Goal: Task Accomplishment & Management: Manage account settings

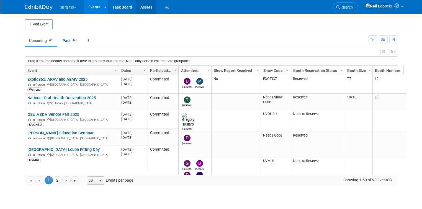
click at [145, 8] on link "Assets" at bounding box center [146, 7] width 20 height 14
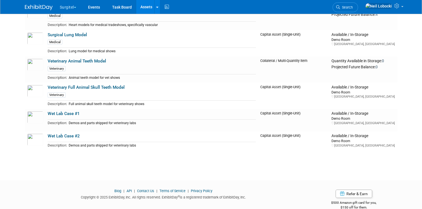
scroll to position [461, 0]
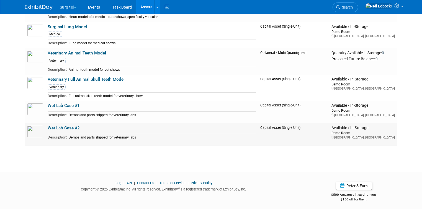
click at [72, 127] on link "Wet Lab Case #2" at bounding box center [64, 128] width 32 height 5
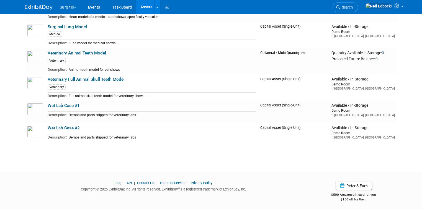
click at [44, 8] on img at bounding box center [39, 8] width 28 height 6
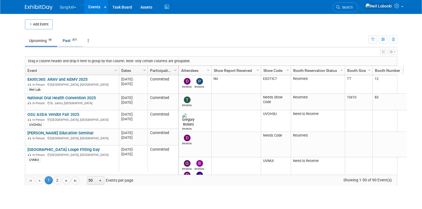
click at [62, 40] on link "Past 877" at bounding box center [70, 40] width 24 height 11
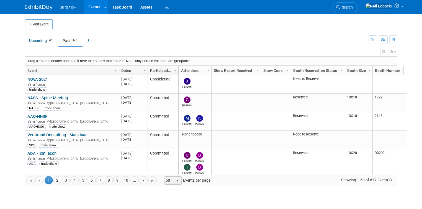
click at [121, 73] on link "Dates" at bounding box center [132, 70] width 23 height 9
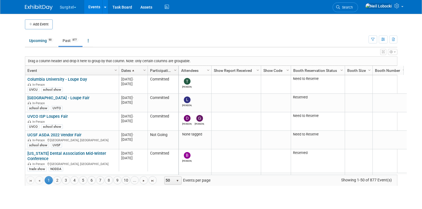
click at [121, 73] on link "Dates" at bounding box center [132, 70] width 23 height 9
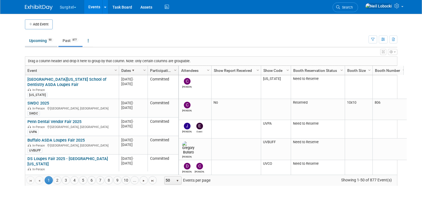
click at [36, 40] on link "Upcoming 90" at bounding box center [41, 40] width 32 height 11
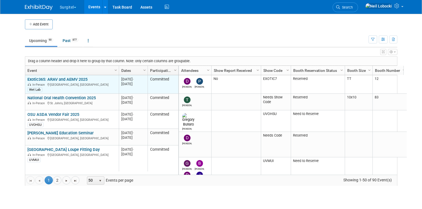
click at [76, 78] on link "Exotic365: ARAV and AEMV 2025" at bounding box center [57, 79] width 60 height 5
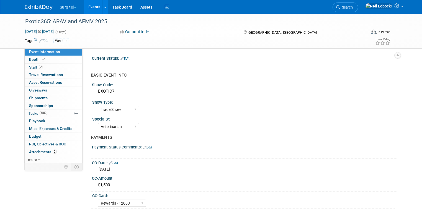
select select "Trade Show"
select select "Veterinarian"
select select "Rewards - 12003"
select select "No"
click at [55, 83] on span "Asset Reservations 0" at bounding box center [45, 82] width 33 height 4
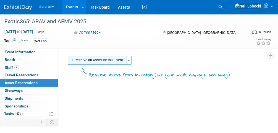
click at [102, 59] on button "Reserve an Asset for this Event" at bounding box center [97, 60] width 59 height 9
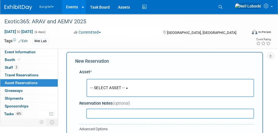
scroll to position [5, 0]
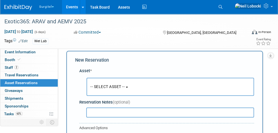
click at [109, 87] on span "-- SELECT ASSET --" at bounding box center [108, 86] width 34 height 4
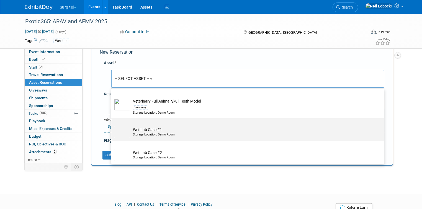
scroll to position [35, 0]
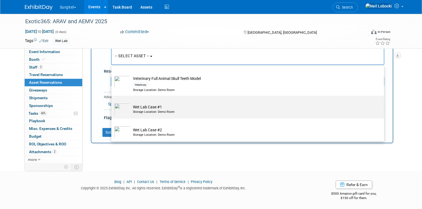
click at [157, 105] on td "Wet Lab Case #1 Storage Location: Demo Room" at bounding box center [251, 109] width 243 height 12
click at [112, 102] on input "Wet Lab Case #1 Storage Location: Demo Room" at bounding box center [111, 101] width 4 height 4
select select "10728044"
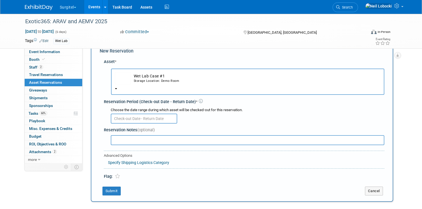
scroll to position [13, 0]
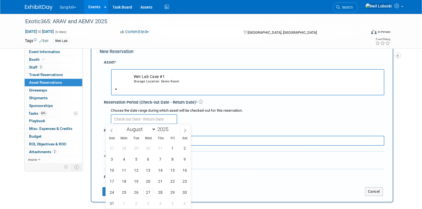
click at [131, 118] on input "text" at bounding box center [144, 119] width 66 height 10
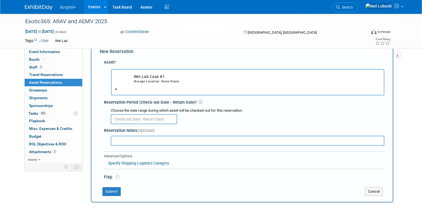
click at [245, 122] on div at bounding box center [247, 118] width 273 height 11
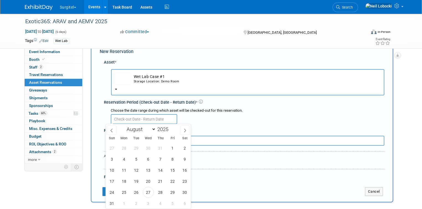
click at [122, 118] on input "text" at bounding box center [144, 119] width 66 height 10
click at [173, 182] on span "22" at bounding box center [172, 181] width 11 height 11
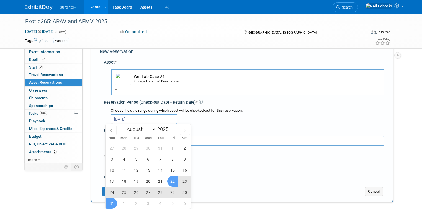
click at [111, 204] on span "31" at bounding box center [111, 203] width 11 height 11
type input "Aug 22, 2025 to Aug 31, 2025"
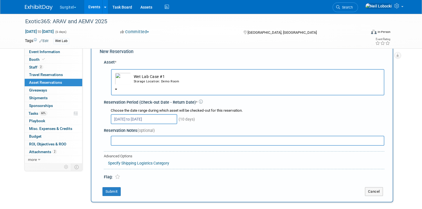
click at [153, 162] on link "Specify Shipping Logistics Category" at bounding box center [138, 163] width 61 height 4
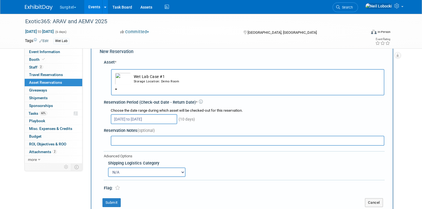
click at [144, 172] on select "N/A Advance Warehouse Direct Shipment Other" at bounding box center [147, 172] width 78 height 9
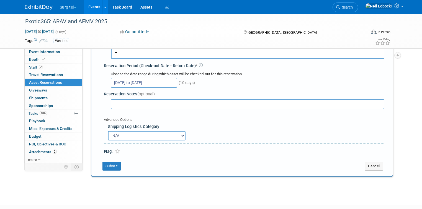
scroll to position [58, 0]
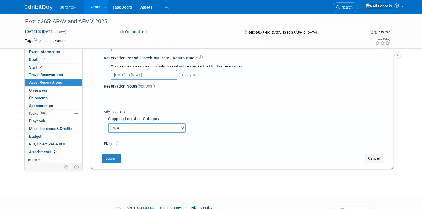
click at [131, 126] on select "N/A Advance Warehouse Direct Shipment Other" at bounding box center [147, 127] width 78 height 9
click at [135, 127] on select "N/A Advance Warehouse Direct Shipment Other" at bounding box center [147, 127] width 78 height 9
select select "3"
click at [108, 123] on select "N/A Advance Warehouse Direct Shipment Other" at bounding box center [147, 127] width 78 height 9
click at [105, 157] on button "Submit" at bounding box center [111, 158] width 18 height 9
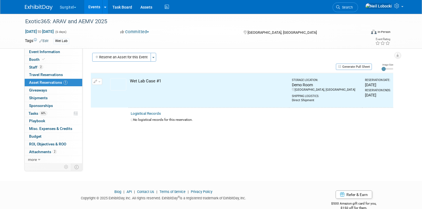
scroll to position [0, 0]
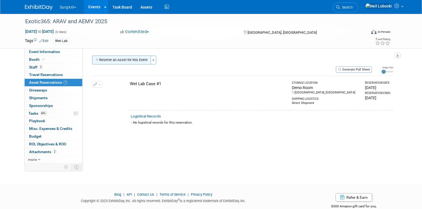
click at [120, 61] on button "Reserve an Asset for this Event" at bounding box center [121, 60] width 59 height 9
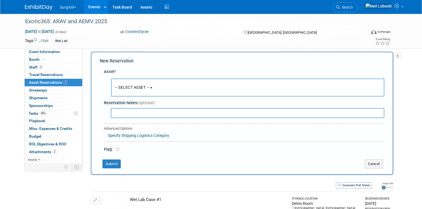
scroll to position [5, 0]
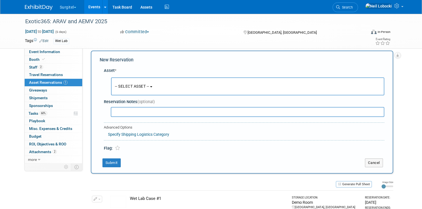
click at [127, 82] on button "-- SELECT ASSET --" at bounding box center [247, 87] width 273 height 18
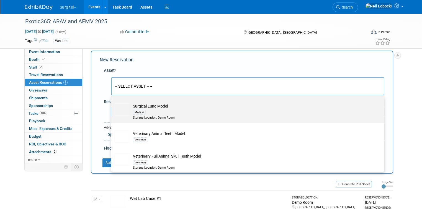
scroll to position [474, 0]
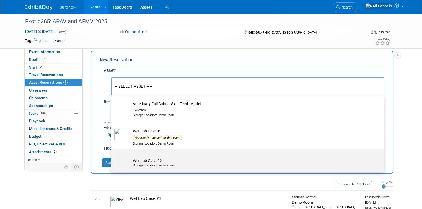
click at [151, 159] on td "Wet Lab Case #2 Storage Location: Demo Room" at bounding box center [251, 163] width 243 height 12
click at [112, 156] on input "Wet Lab Case #2 Storage Location: Demo Room" at bounding box center [111, 155] width 4 height 4
select select "10728045"
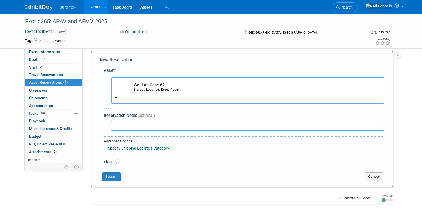
select select "7"
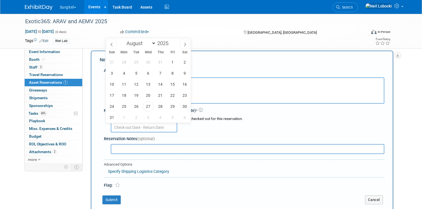
click at [139, 127] on input "text" at bounding box center [144, 128] width 66 height 10
click at [171, 95] on span "22" at bounding box center [172, 95] width 11 height 11
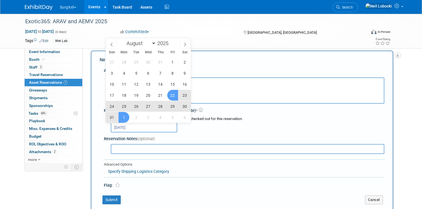
click at [124, 118] on span "1" at bounding box center [123, 117] width 11 height 11
type input "Aug 22, 2025 to Sep 1, 2025"
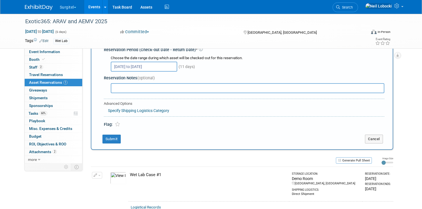
scroll to position [71, 0]
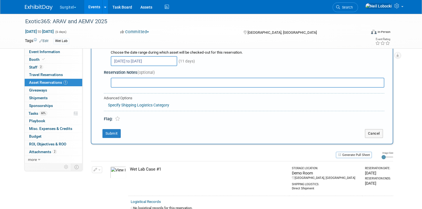
click at [141, 105] on link "Specify Shipping Logistics Category" at bounding box center [138, 105] width 61 height 4
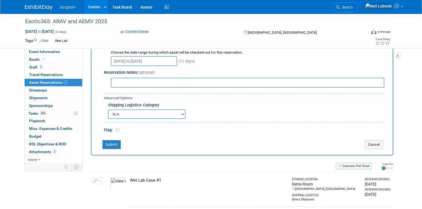
click at [128, 117] on select "N/A Advance Warehouse Direct Shipment Other" at bounding box center [147, 114] width 78 height 9
select select "3"
click at [108, 110] on select "N/A Advance Warehouse Direct Shipment Other" at bounding box center [147, 114] width 78 height 9
click at [105, 144] on button "Submit" at bounding box center [111, 144] width 18 height 9
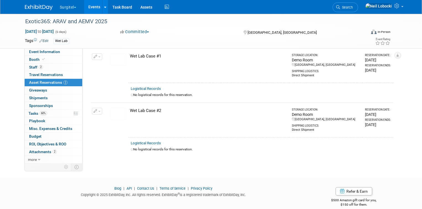
scroll to position [0, 0]
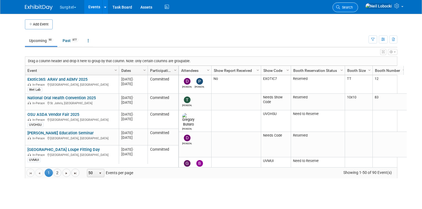
click at [353, 9] on span "Search" at bounding box center [346, 7] width 13 height 4
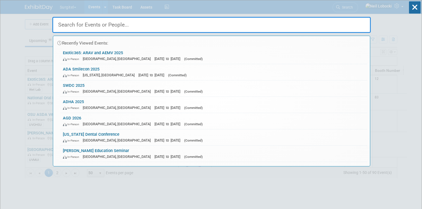
click at [109, 27] on input "text" at bounding box center [211, 25] width 318 height 16
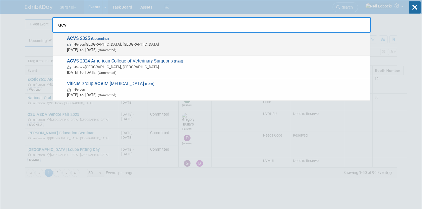
type input "acv"
click at [115, 47] on span "Oct 23, 2025 to Oct 25, 2025 (Committed)" at bounding box center [217, 50] width 300 height 6
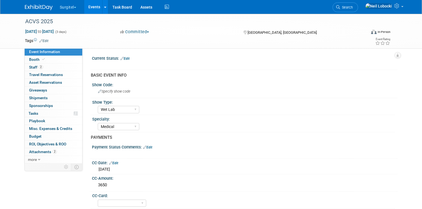
select select "Wet Lab"
select select "Medical"
select select "No"
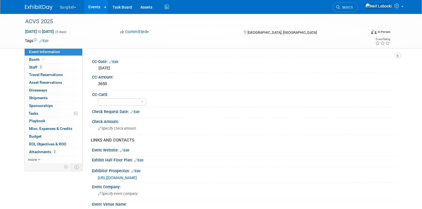
scroll to position [111, 0]
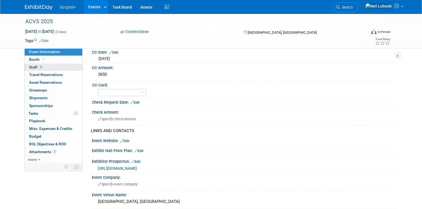
click at [42, 68] on link "2 Staff 2" at bounding box center [54, 67] width 58 height 7
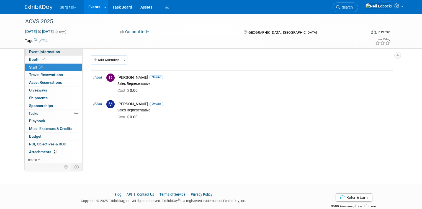
click at [48, 52] on span "Event Information" at bounding box center [44, 52] width 31 height 4
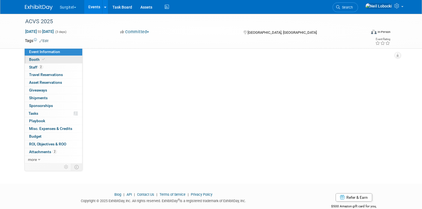
select select "Wet Lab"
select select "Medical"
select select "No"
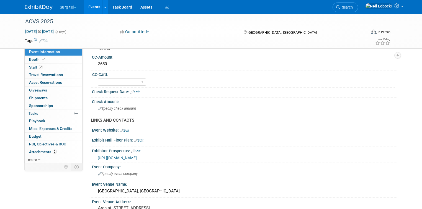
scroll to position [133, 0]
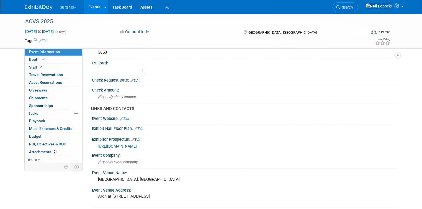
click at [133, 144] on span "https://www.acvs.org/prospectus/" at bounding box center [117, 146] width 39 height 4
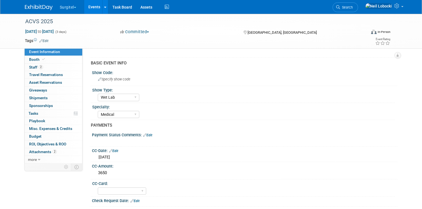
scroll to position [0, 0]
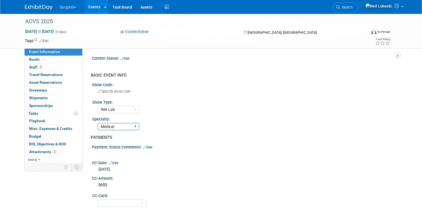
click at [116, 127] on select "Dental Hygiene Medical Veterinarian Other" at bounding box center [119, 126] width 42 height 7
select select "Veterinarian"
click at [98, 123] on select "Dental Hygiene Medical Veterinarian Other" at bounding box center [119, 126] width 42 height 7
click at [353, 7] on span "Search" at bounding box center [346, 7] width 13 height 4
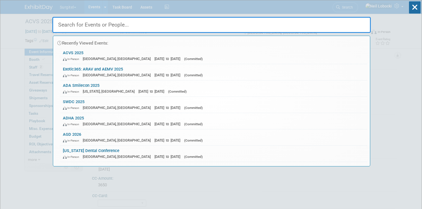
click at [159, 24] on input "text" at bounding box center [211, 25] width 318 height 16
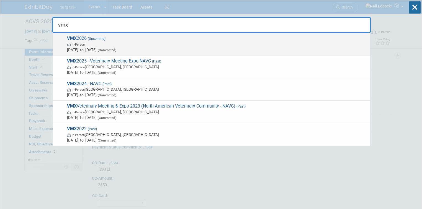
type input "vmx"
click at [138, 45] on span "In-Person" at bounding box center [217, 45] width 300 height 6
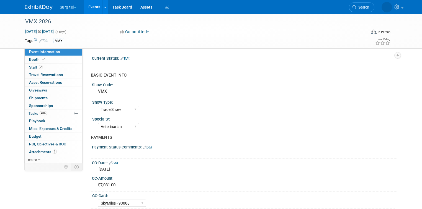
select select "Trade Show"
select select "Veterinarian"
select select "SkyMiles - 93008"
select select "No"
click at [42, 67] on link "2 Staff 2" at bounding box center [54, 67] width 58 height 7
